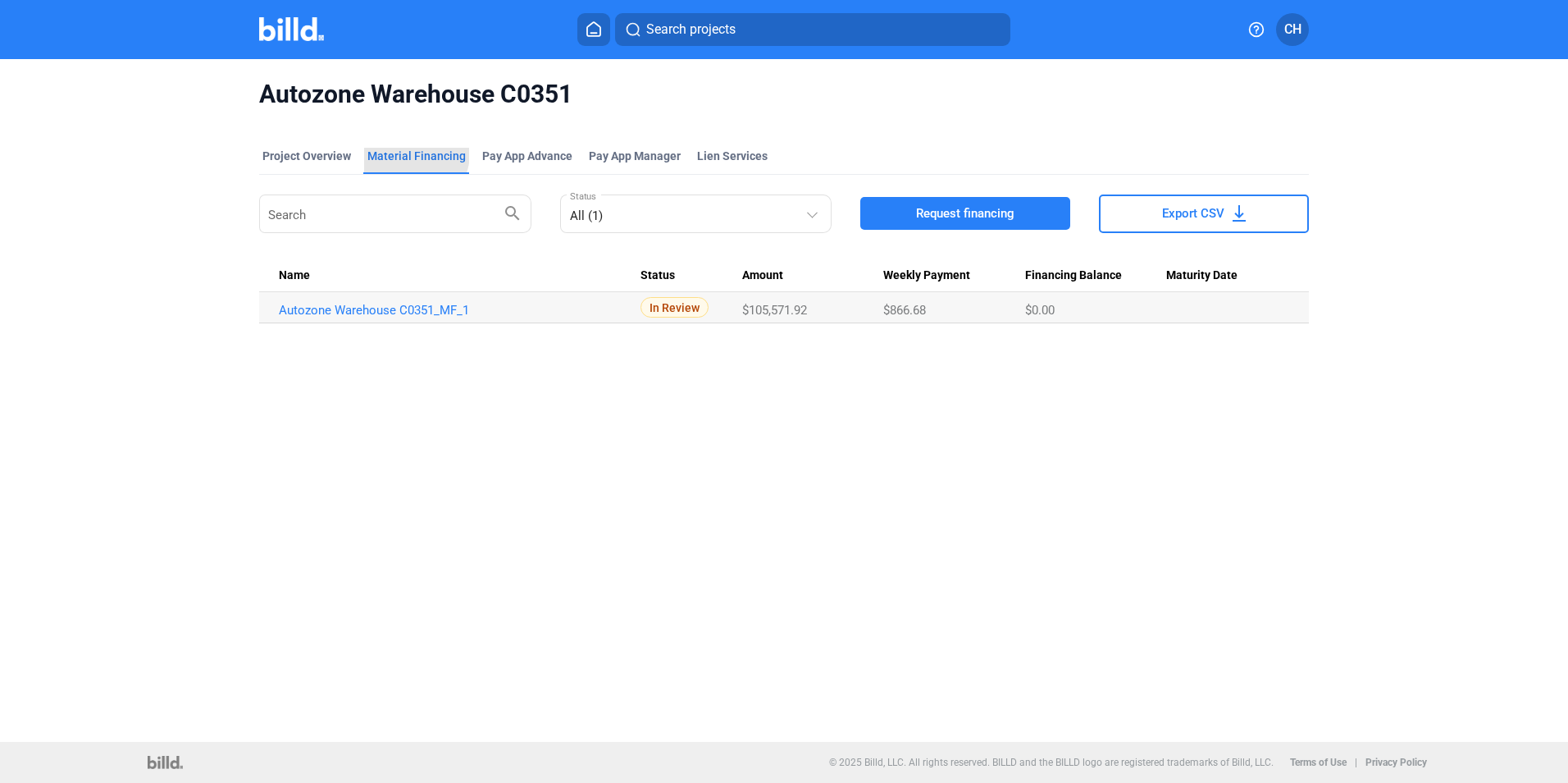
click at [409, 154] on div "Material Financing" at bounding box center [417, 155] width 98 height 17
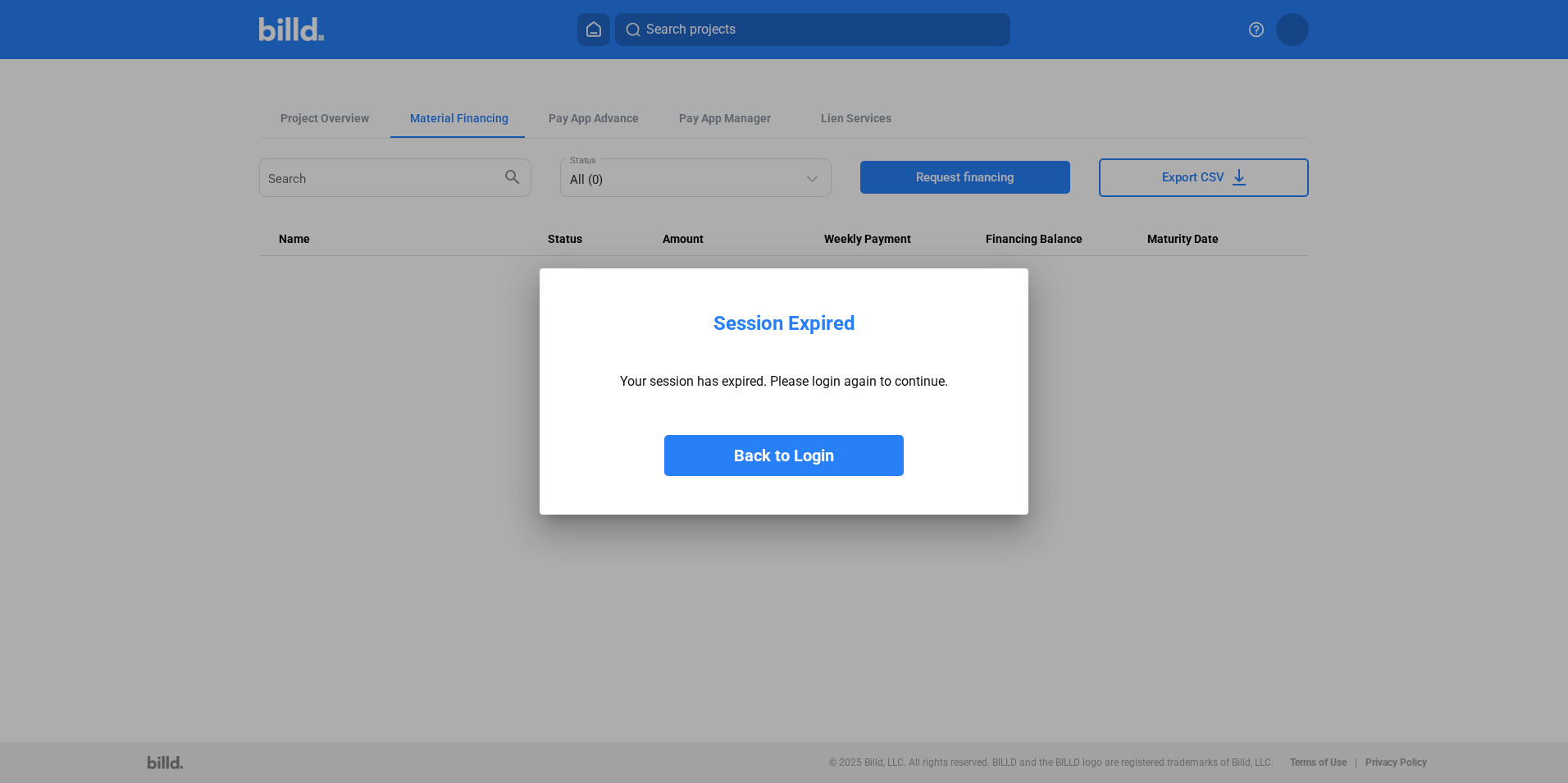
click at [664, 435] on button "Back to Login" at bounding box center [784, 455] width 240 height 41
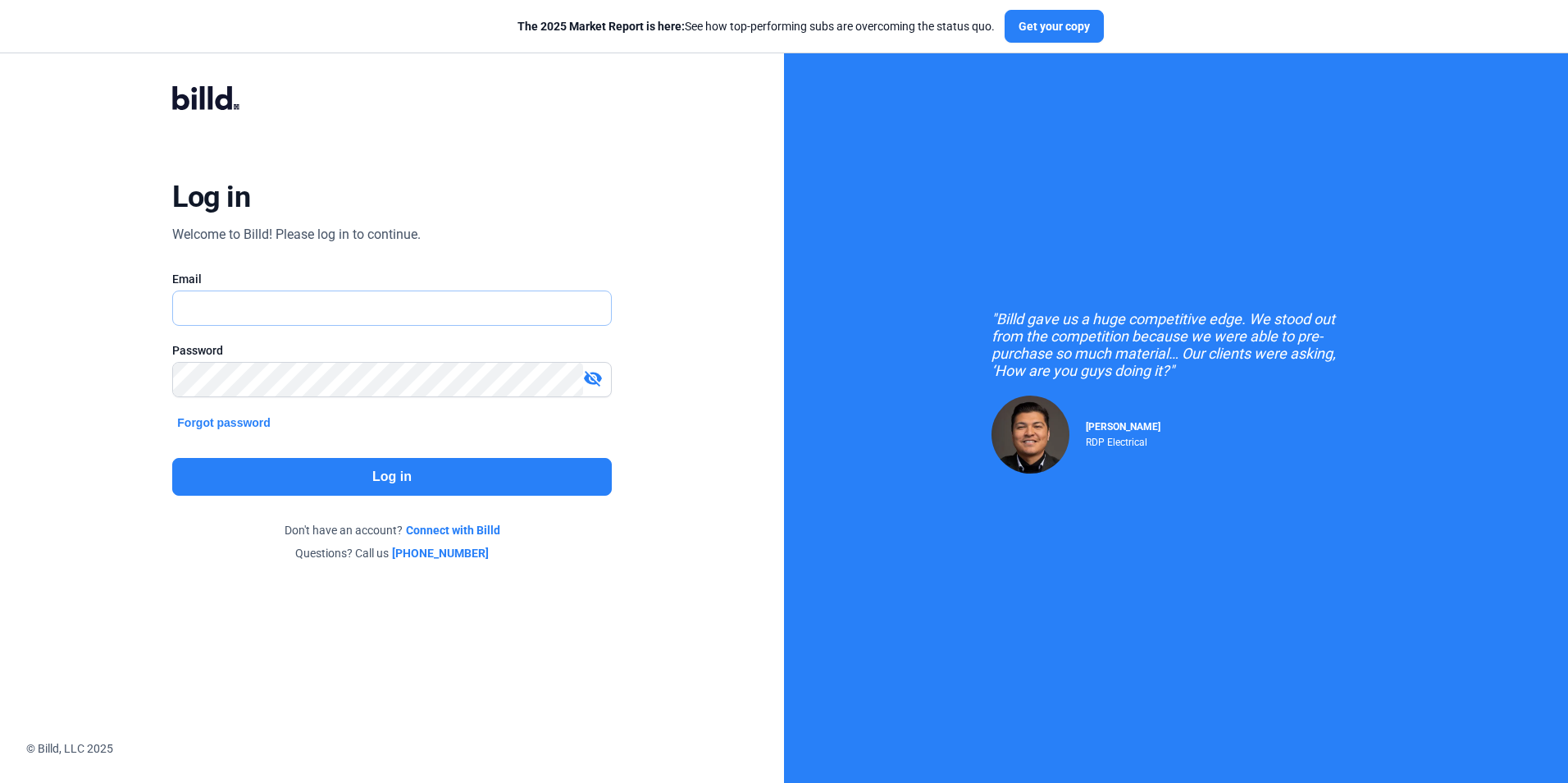
type input "[PERSON_NAME][EMAIL_ADDRESS][DOMAIN_NAME]"
click at [397, 473] on button "Log in" at bounding box center [391, 477] width 439 height 38
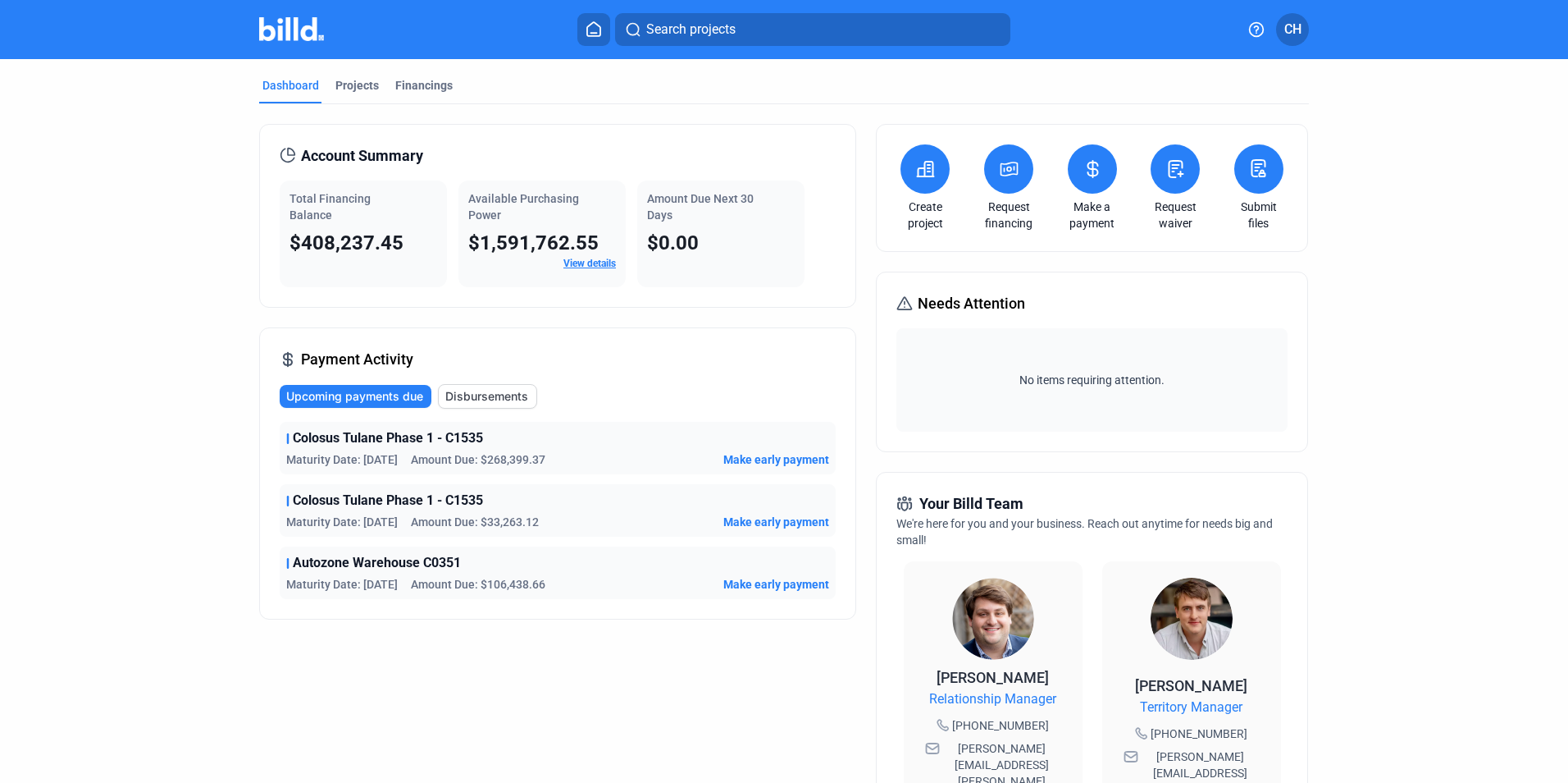
click at [498, 395] on span "Disbursements" at bounding box center [487, 396] width 82 height 17
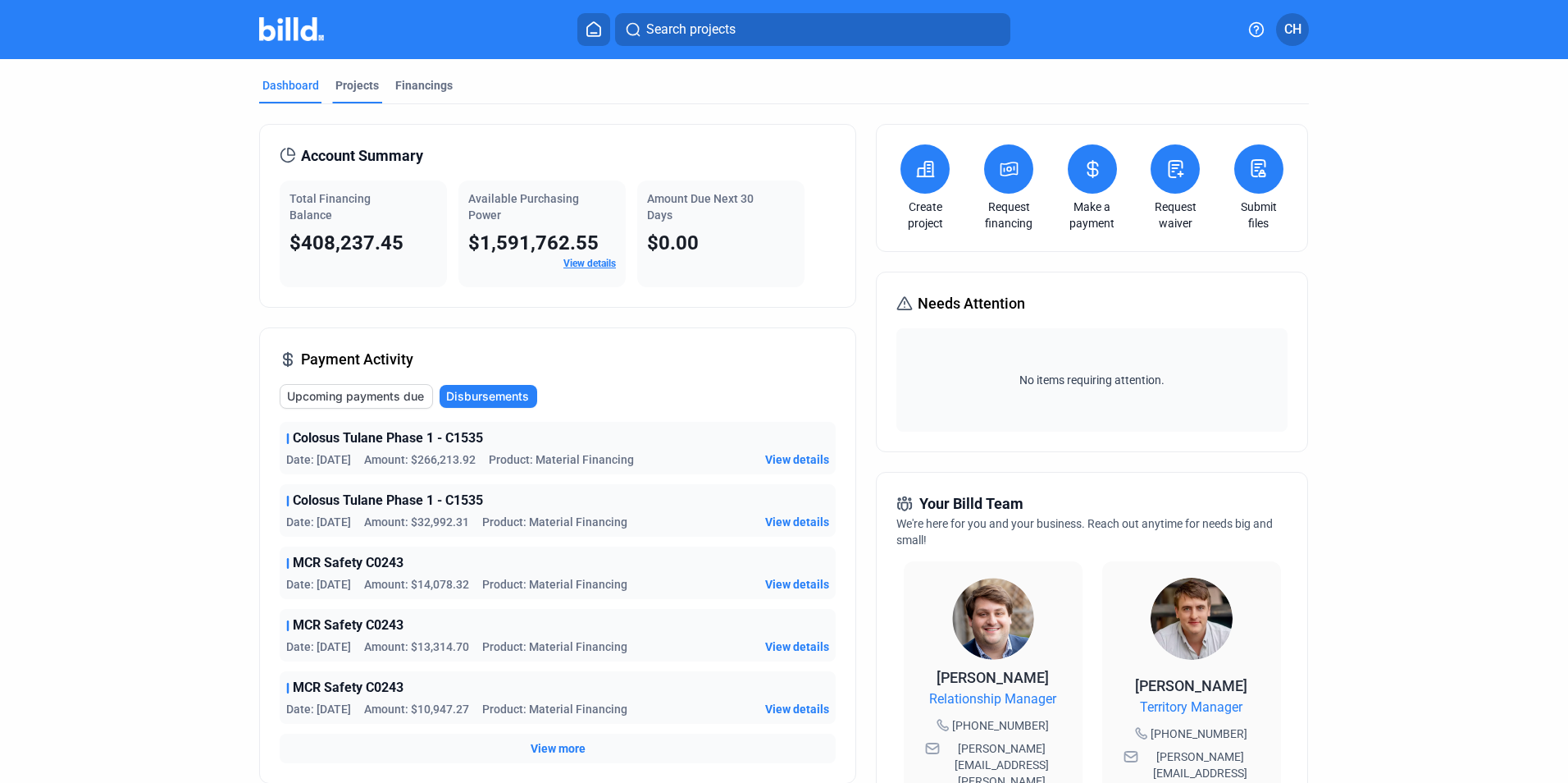
click at [337, 79] on div "Projects" at bounding box center [357, 85] width 44 height 17
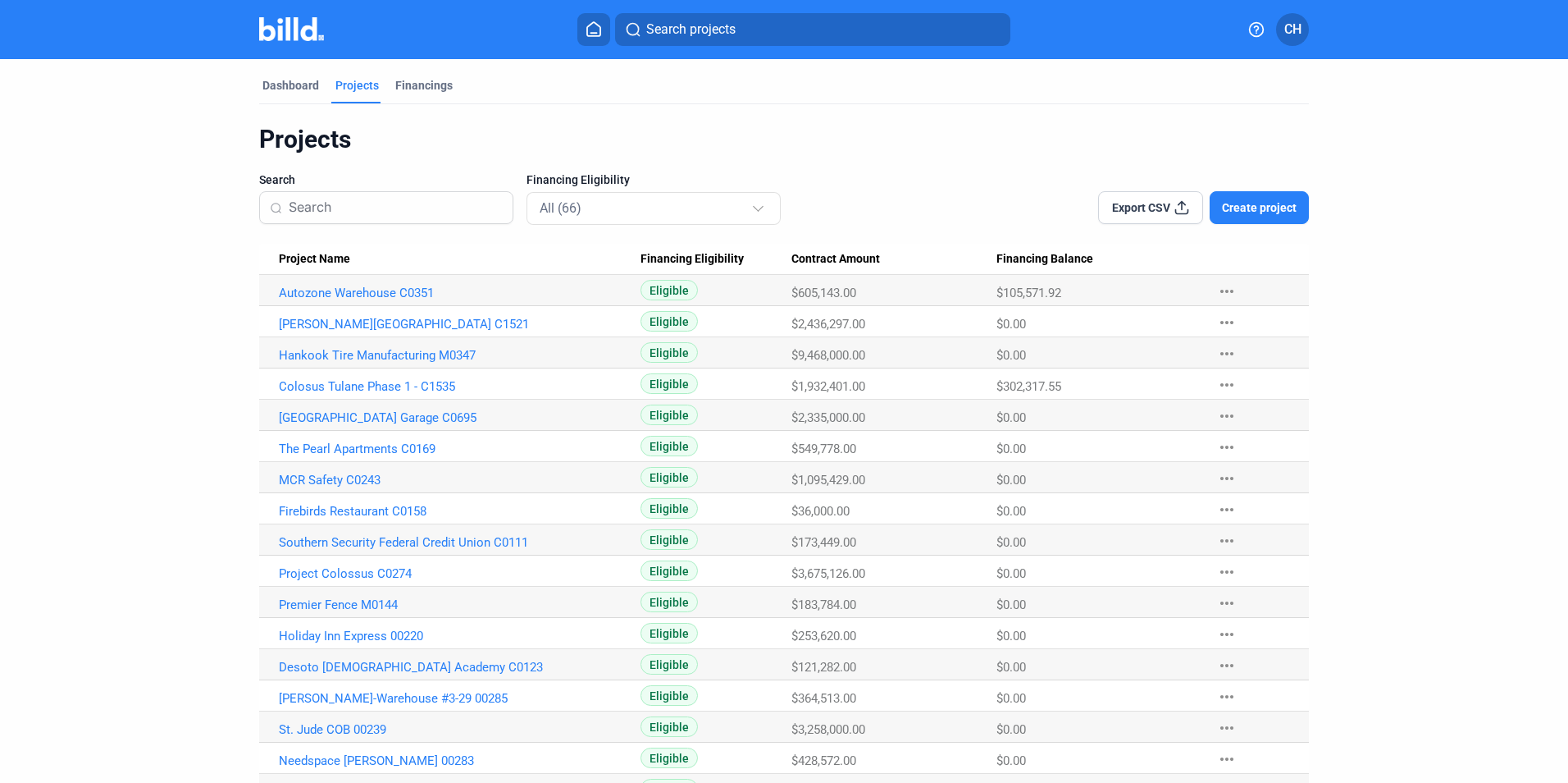
click at [386, 282] on Name "Autozone Warehouse C0351" at bounding box center [449, 291] width 382 height 32
click at [394, 293] on link "Autozone Warehouse C0351" at bounding box center [460, 292] width 362 height 15
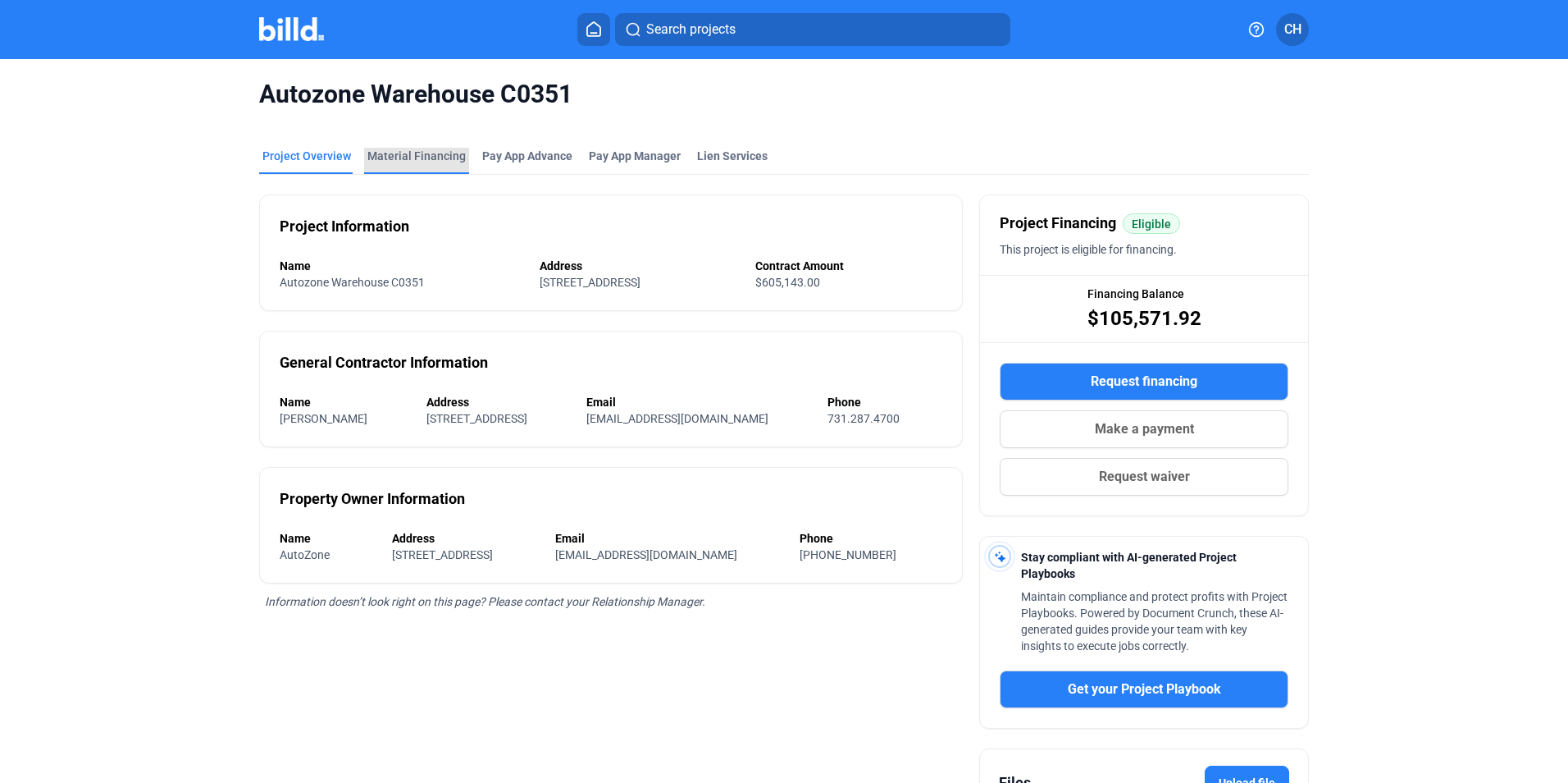
click at [433, 158] on div "Material Financing" at bounding box center [417, 155] width 98 height 17
